Goal: Answer question/provide support: Share knowledge or assist other users

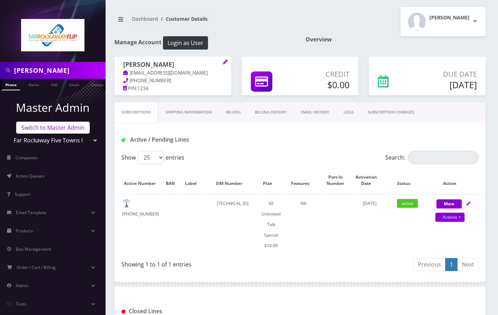
scroll to position [459, 0]
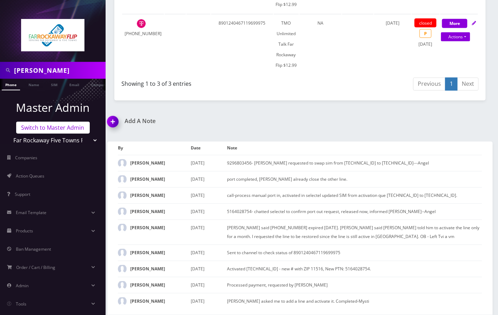
click at [48, 127] on link "Switch to Master Admin" at bounding box center [52, 128] width 73 height 12
click at [70, 127] on link "Switch to Master Admin" at bounding box center [52, 128] width 73 height 12
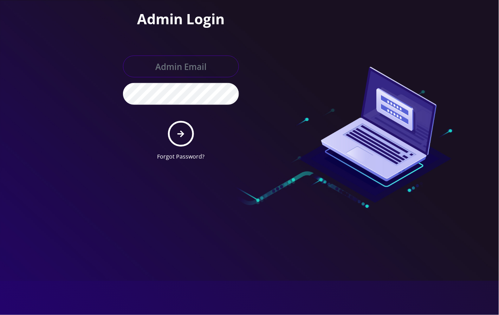
type input "[EMAIL_ADDRESS][DOMAIN_NAME]"
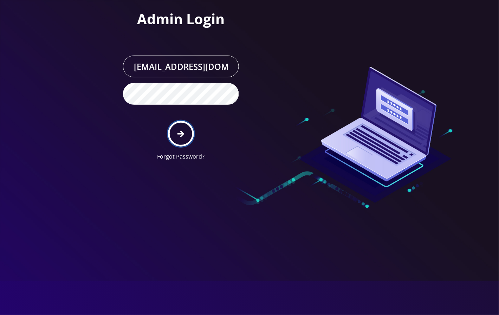
click at [187, 138] on button "submit" at bounding box center [181, 134] width 26 height 26
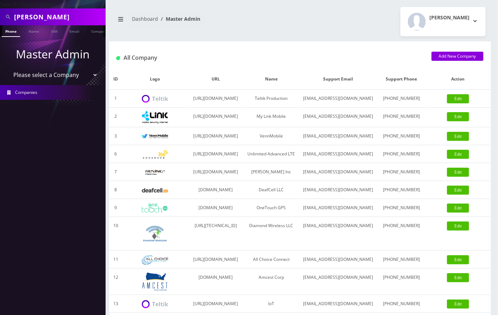
click at [20, 16] on input "haller" at bounding box center [59, 16] width 90 height 13
paste input "3292058447"
type input "3292058447"
click at [9, 37] on ul "Master Admin Please select a Company Teltik Production My Link Mobile VennMobil…" at bounding box center [52, 73] width 105 height 72
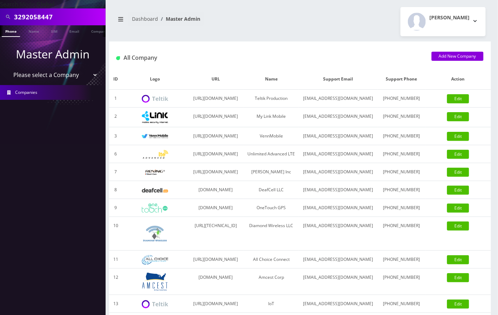
click at [14, 32] on link "Phone" at bounding box center [11, 31] width 18 height 12
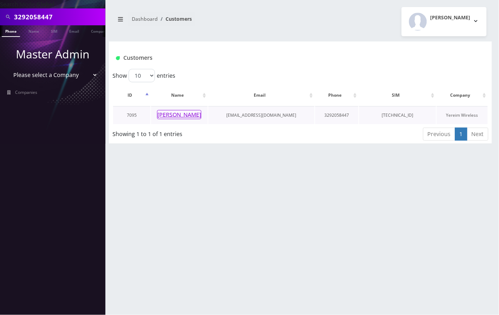
click at [184, 117] on button "Yeshea Klein" at bounding box center [179, 114] width 44 height 9
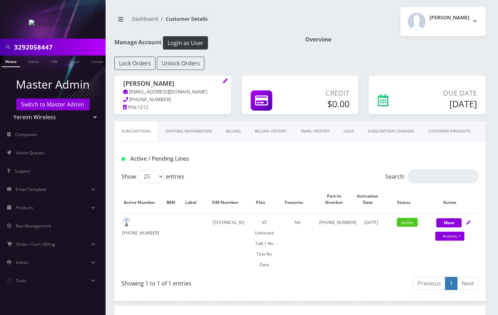
drag, startPoint x: 24, startPoint y: 307, endPoint x: 26, endPoint y: 302, distance: 5.4
click at [24, 307] on nav "3292058447 Phone Name SIM Email Company Customer Master Admin Switch to Master …" at bounding box center [52, 157] width 105 height 315
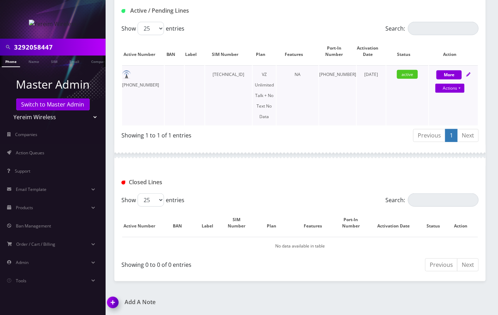
scroll to position [234, 0]
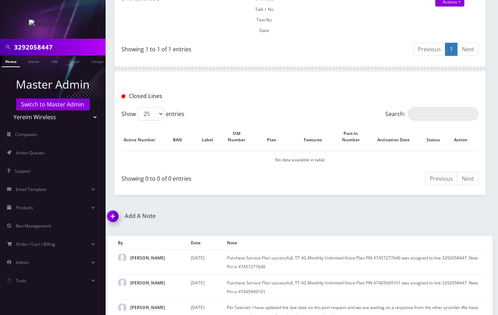
click at [114, 214] on img at bounding box center [114, 219] width 21 height 21
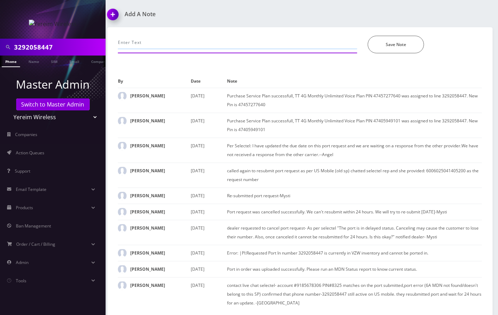
click at [187, 41] on input "text" at bounding box center [237, 42] width 239 height 13
click at [187, 39] on input "porting out, advised to contac the store--Angel" at bounding box center [237, 42] width 239 height 13
type input "porting out, advised to contact the store--Angel"
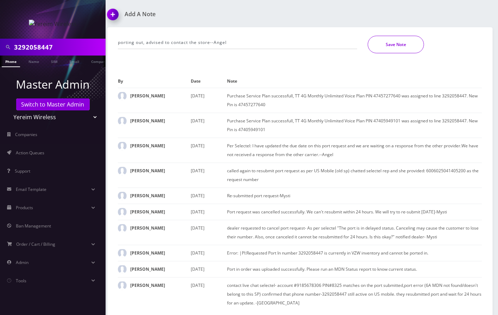
click at [389, 43] on button "Save Note" at bounding box center [395, 45] width 56 height 18
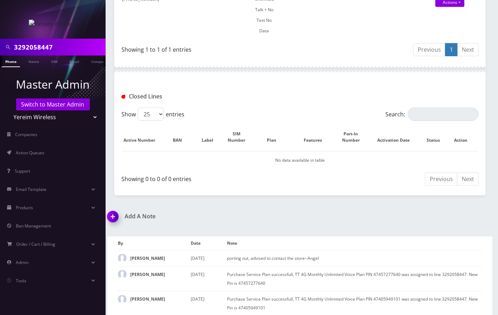
scroll to position [234, 0]
